Goal: Check status

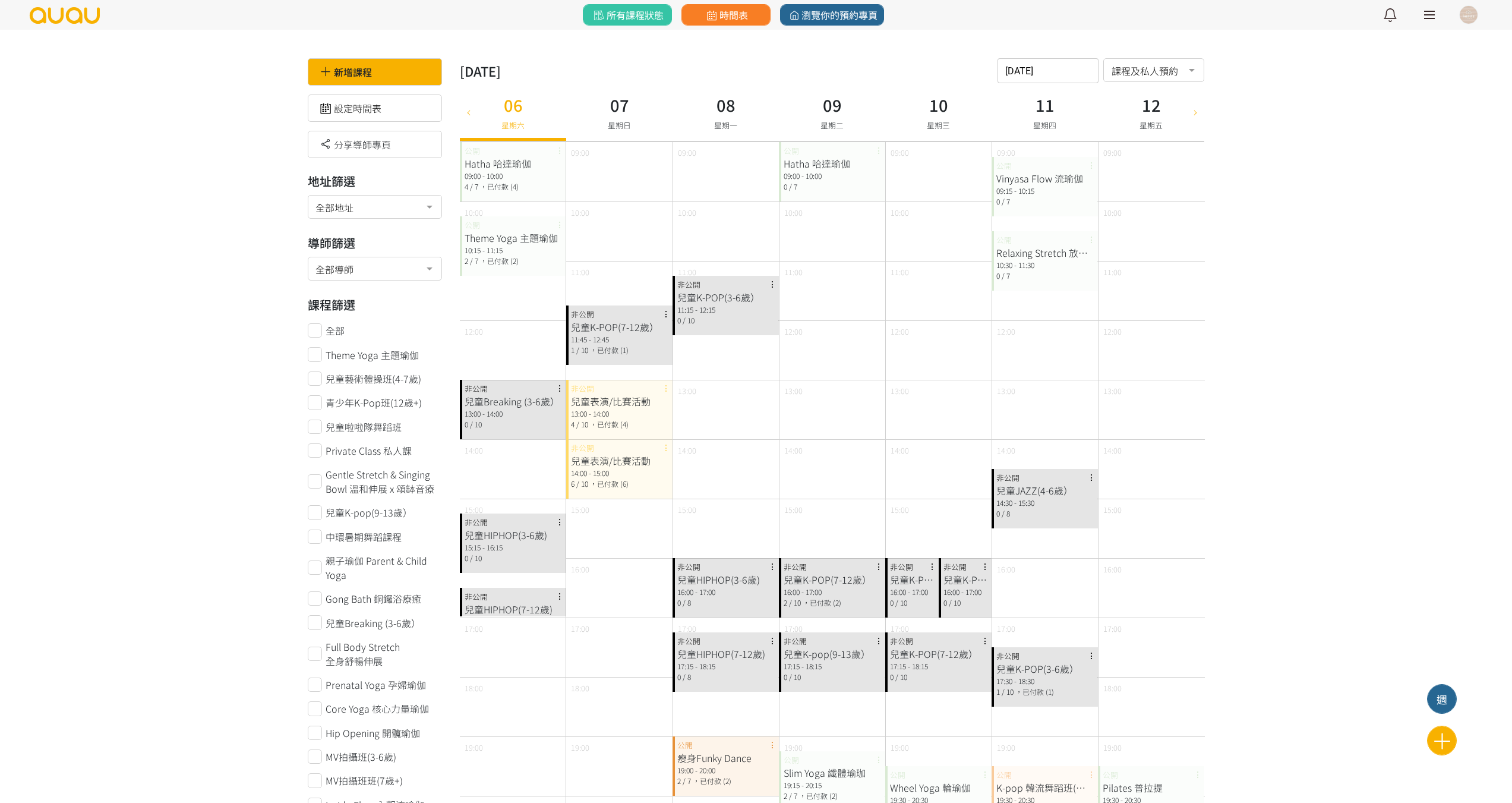
click at [500, 187] on span "，已付款 (4)" at bounding box center [499, 187] width 39 height 10
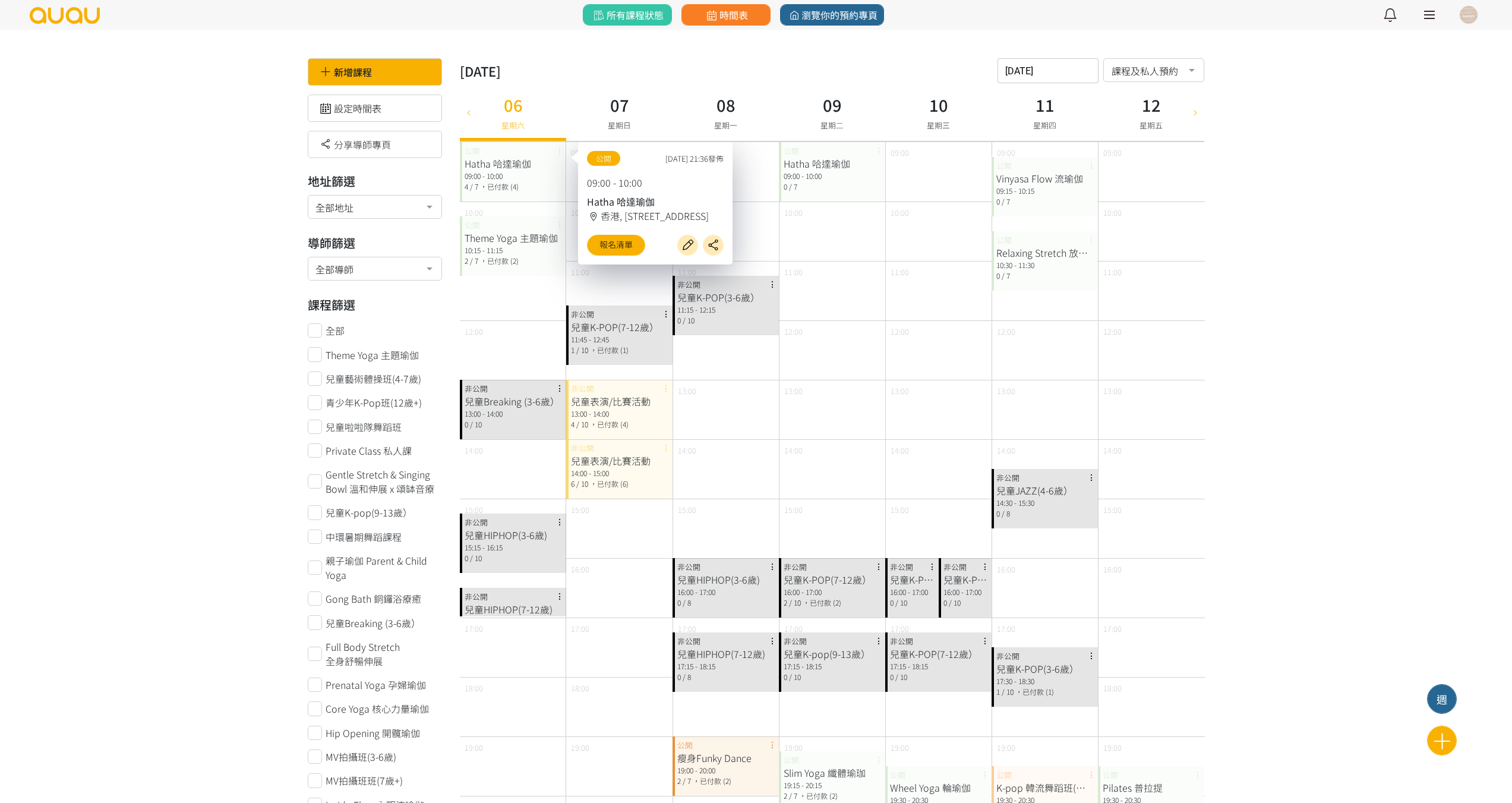
click at [486, 257] on span "，已付款 (2)" at bounding box center [499, 261] width 39 height 10
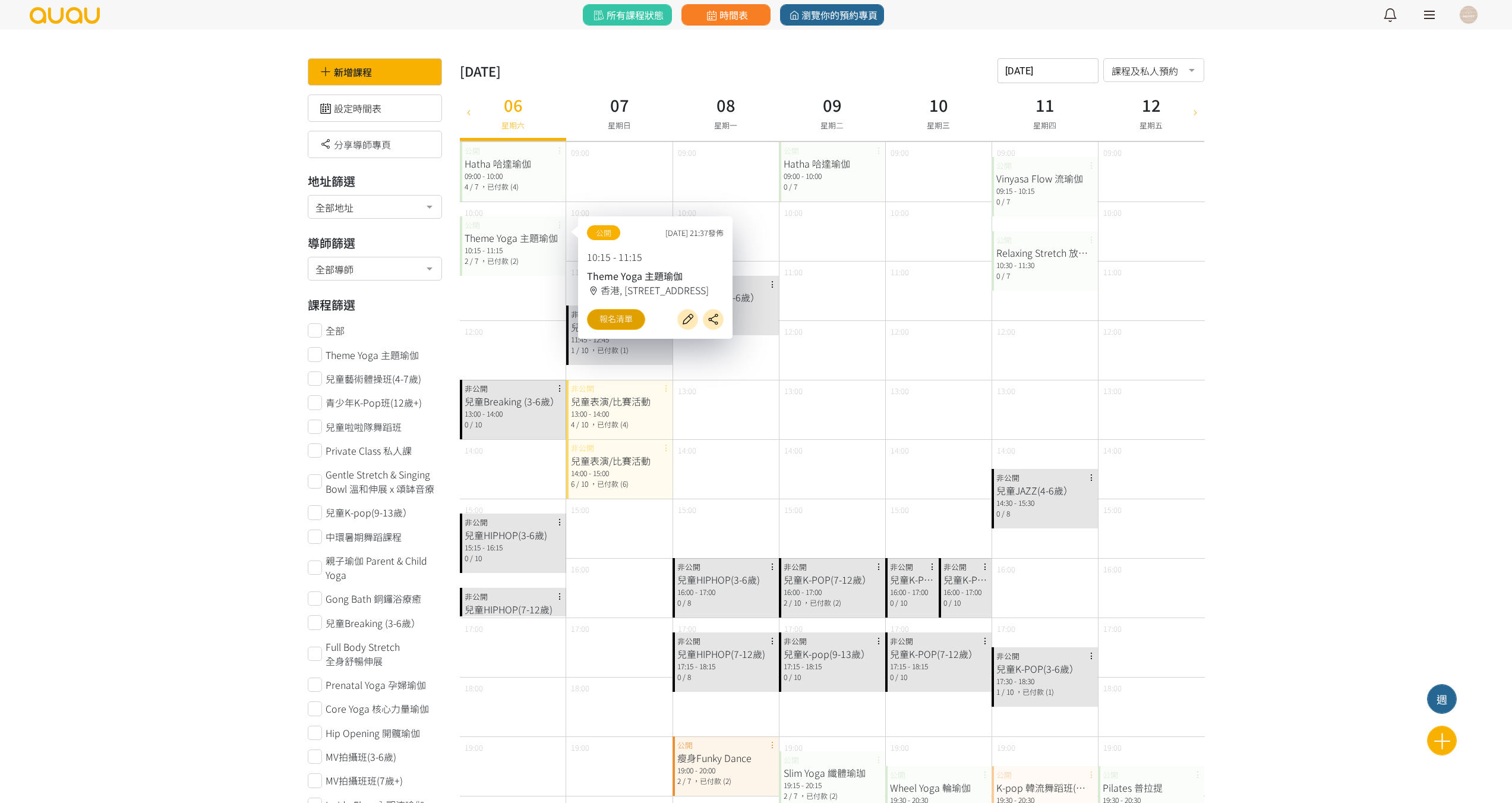
drag, startPoint x: 604, startPoint y: 324, endPoint x: 597, endPoint y: 317, distance: 9.9
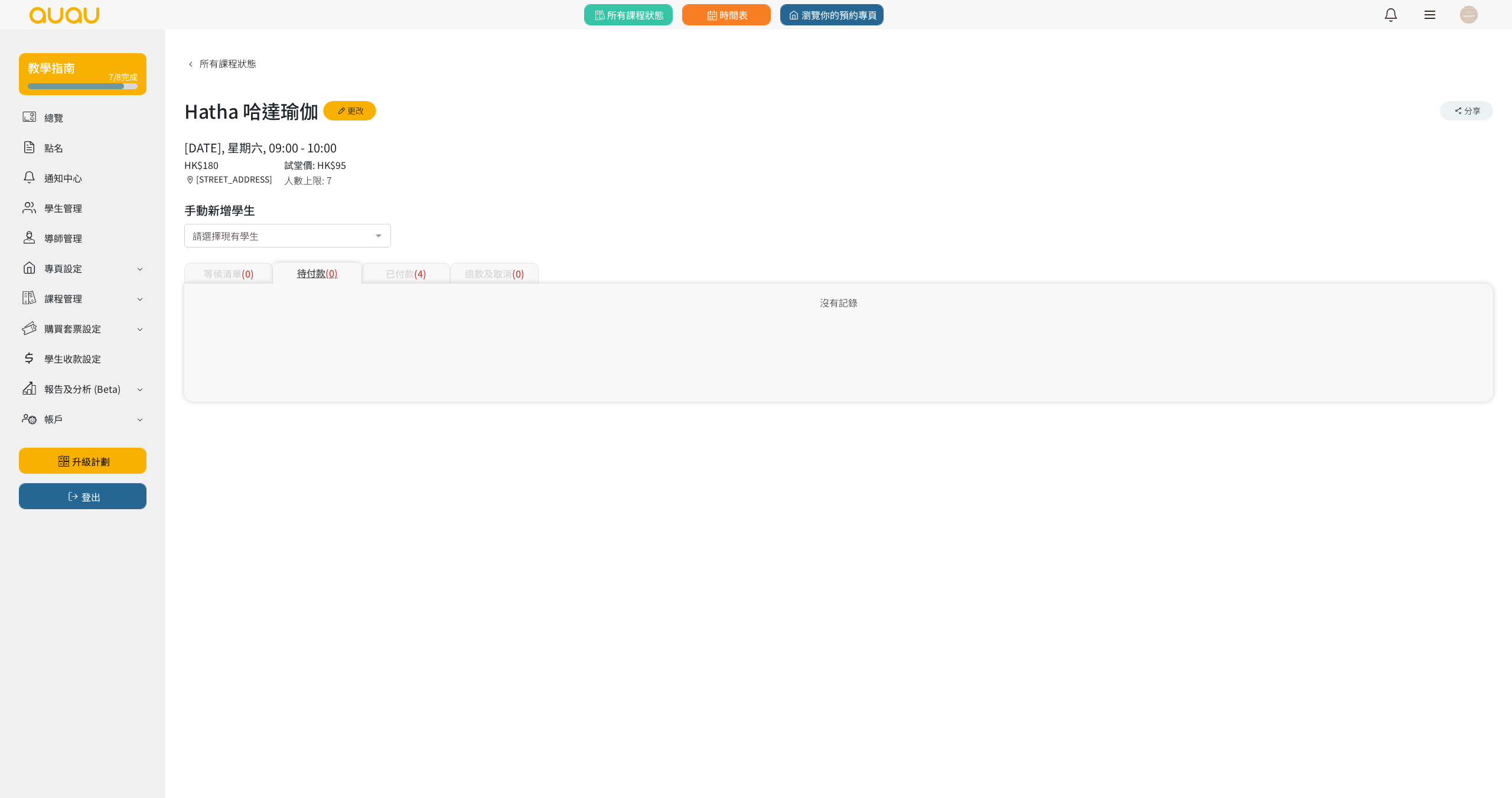
click at [396, 283] on div "已付款 (4)" at bounding box center [405, 272] width 89 height 21
click at [399, 264] on div "已付款 (2)" at bounding box center [405, 272] width 89 height 21
